Goal: Information Seeking & Learning: Learn about a topic

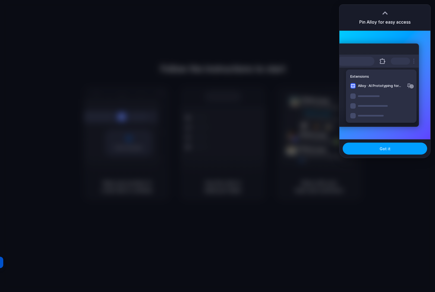
click at [404, 148] on button "Got it" at bounding box center [385, 149] width 85 height 12
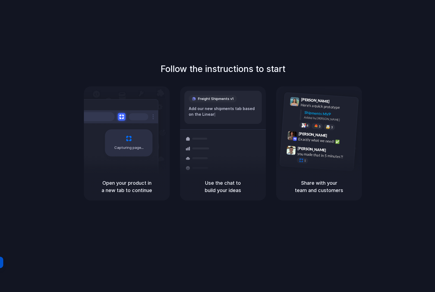
click at [142, 138] on div "Capturing page" at bounding box center [129, 142] width 48 height 27
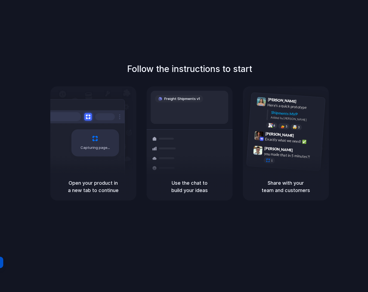
click at [170, 131] on div "Shipments" at bounding box center [161, 168] width 40 height 76
drag, startPoint x: 74, startPoint y: 172, endPoint x: 78, endPoint y: 174, distance: 4.6
click at [74, 173] on div "Capturing page Open your product in a new tab to continue" at bounding box center [93, 143] width 86 height 114
click at [201, 189] on h5 "Use the chat to build your ideas" at bounding box center [189, 186] width 73 height 15
click at [185, 89] on div "Freight Shipments v1 Add our new shipments tab based on the Linear | Shipments …" at bounding box center [189, 129] width 86 height 86
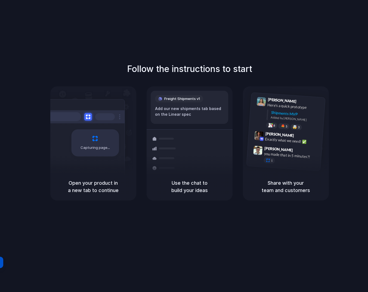
click at [200, 114] on div "Add our new shipments tab based on the Linear spec" at bounding box center [189, 111] width 69 height 11
click at [101, 165] on div "Capturing page" at bounding box center [84, 140] width 82 height 83
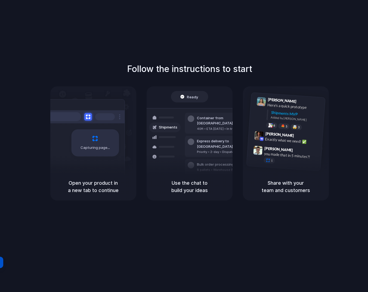
click at [87, 166] on div "Capturing page" at bounding box center [84, 140] width 82 height 83
click at [187, 96] on span "Ready" at bounding box center [192, 96] width 11 height 5
click at [187, 98] on span "Ready" at bounding box center [192, 96] width 11 height 5
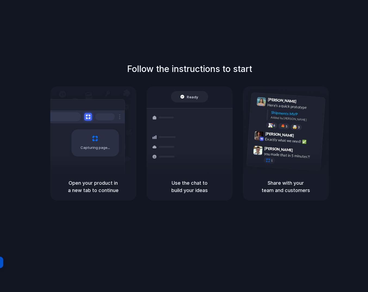
click at [186, 98] on div "Ready" at bounding box center [189, 96] width 18 height 5
click at [192, 197] on div "Use the chat to build your ideas" at bounding box center [189, 187] width 86 height 28
click at [192, 194] on div "Use the chat to build your ideas" at bounding box center [189, 187] width 86 height 28
click at [310, 176] on div "Share with your team and customers" at bounding box center [286, 187] width 86 height 28
drag, startPoint x: 306, startPoint y: 176, endPoint x: 306, endPoint y: 171, distance: 5.4
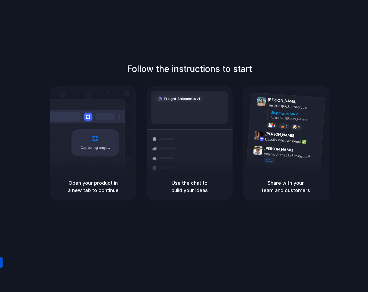
click at [299, 177] on div "Share with your team and customers" at bounding box center [286, 187] width 86 height 28
